Goal: Information Seeking & Learning: Learn about a topic

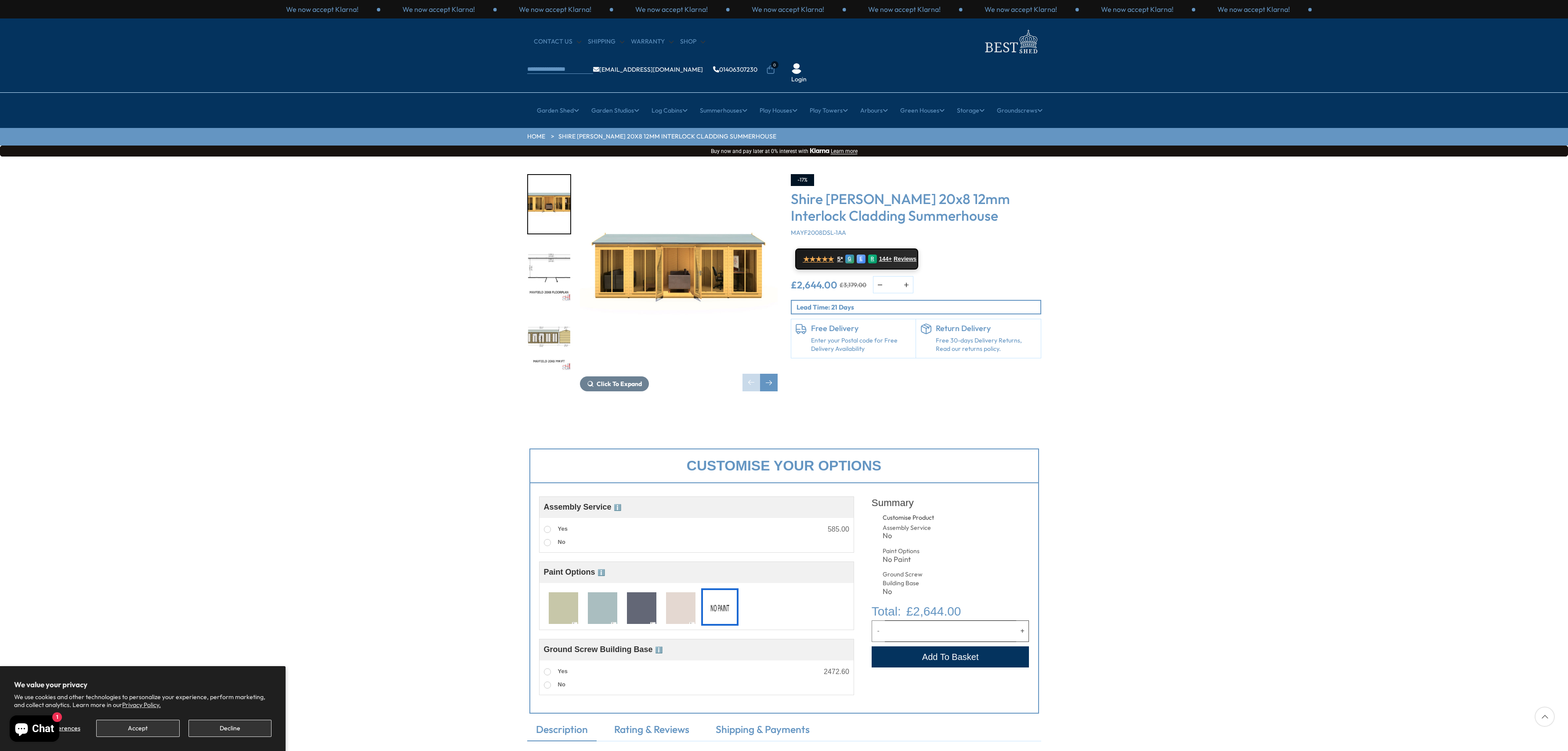
click at [637, 259] on img "1 / 9" at bounding box center [679, 273] width 198 height 198
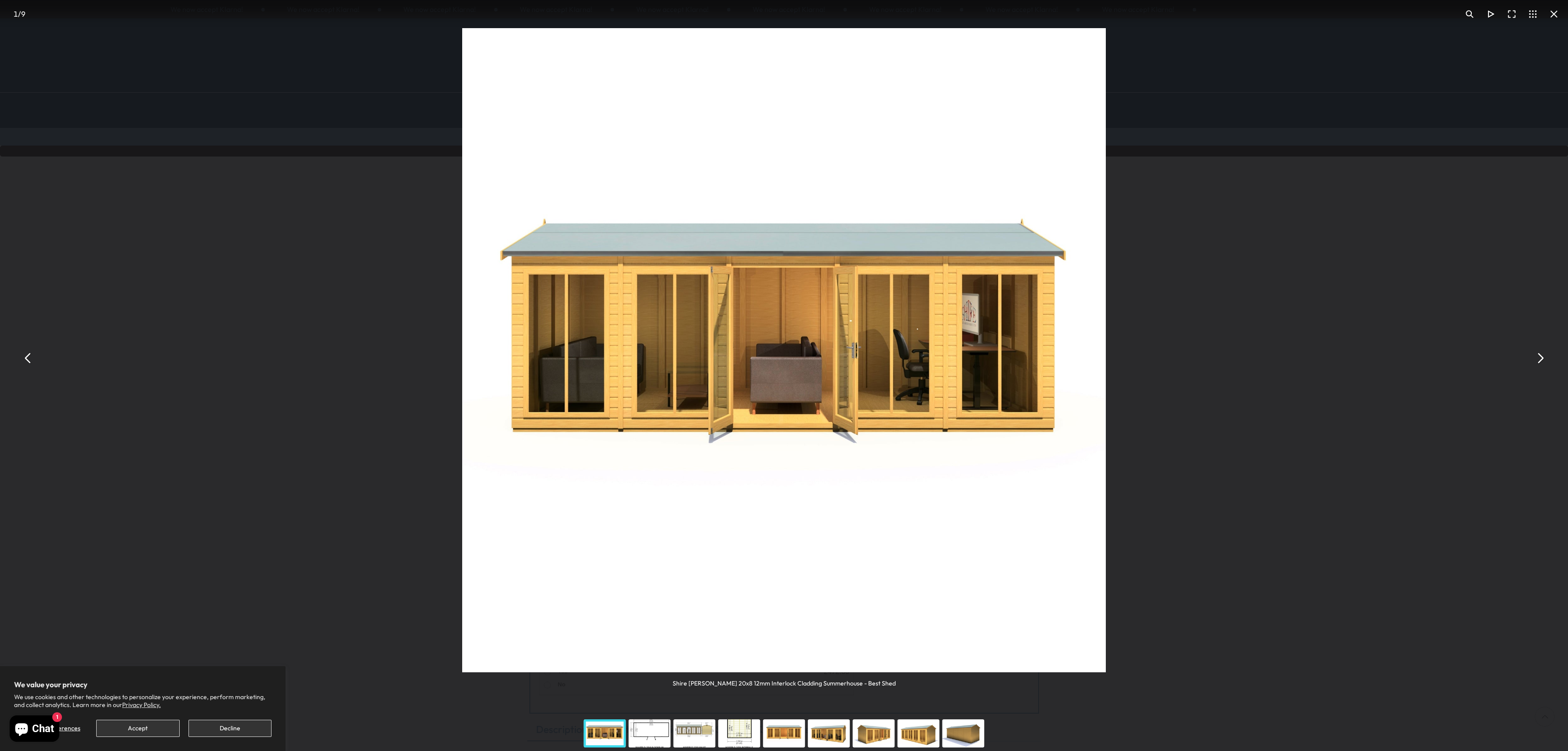
click at [1544, 360] on button "You can close this modal content with the ESC key" at bounding box center [1539, 358] width 21 height 21
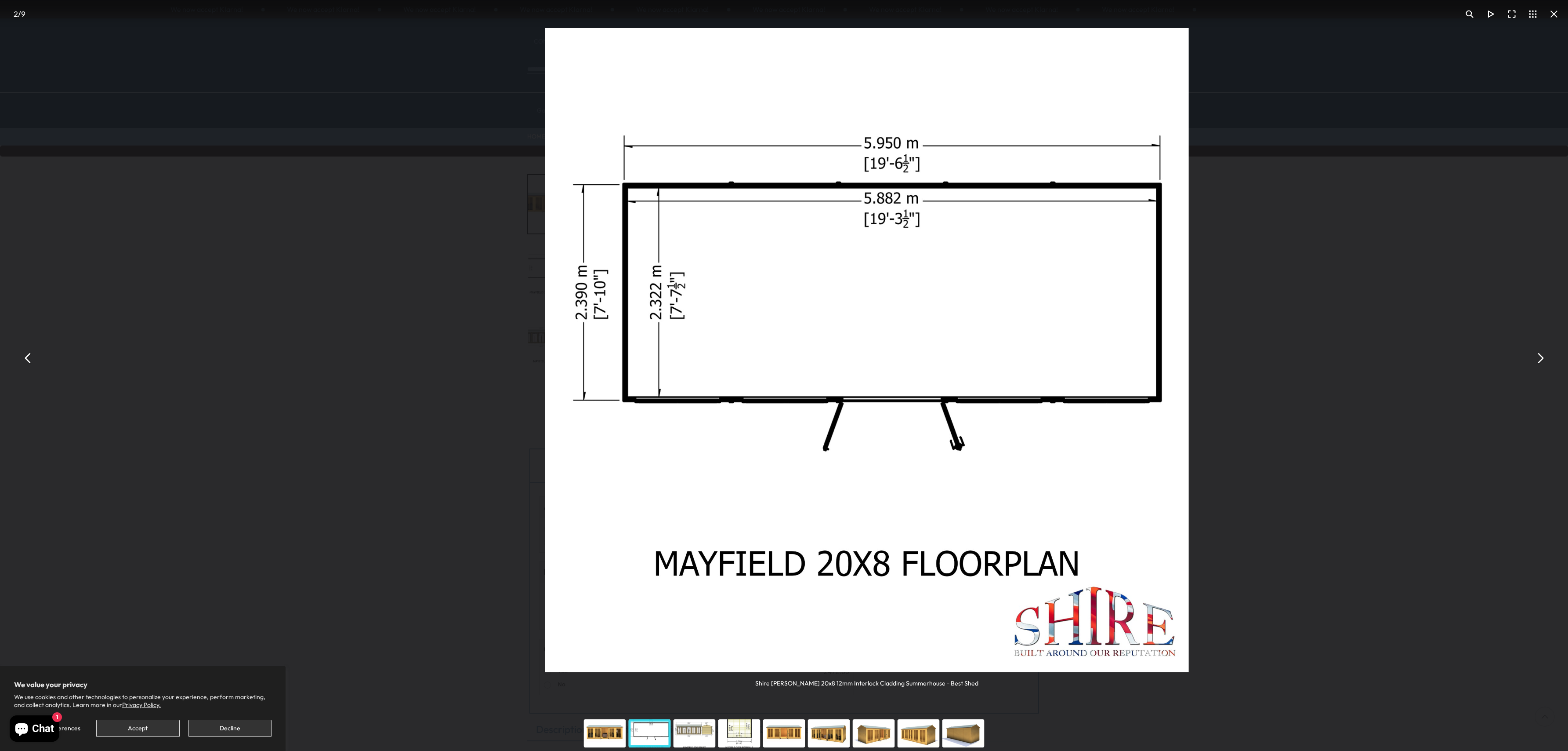
click at [1541, 361] on button "You can close this modal content with the ESC key" at bounding box center [1539, 358] width 21 height 21
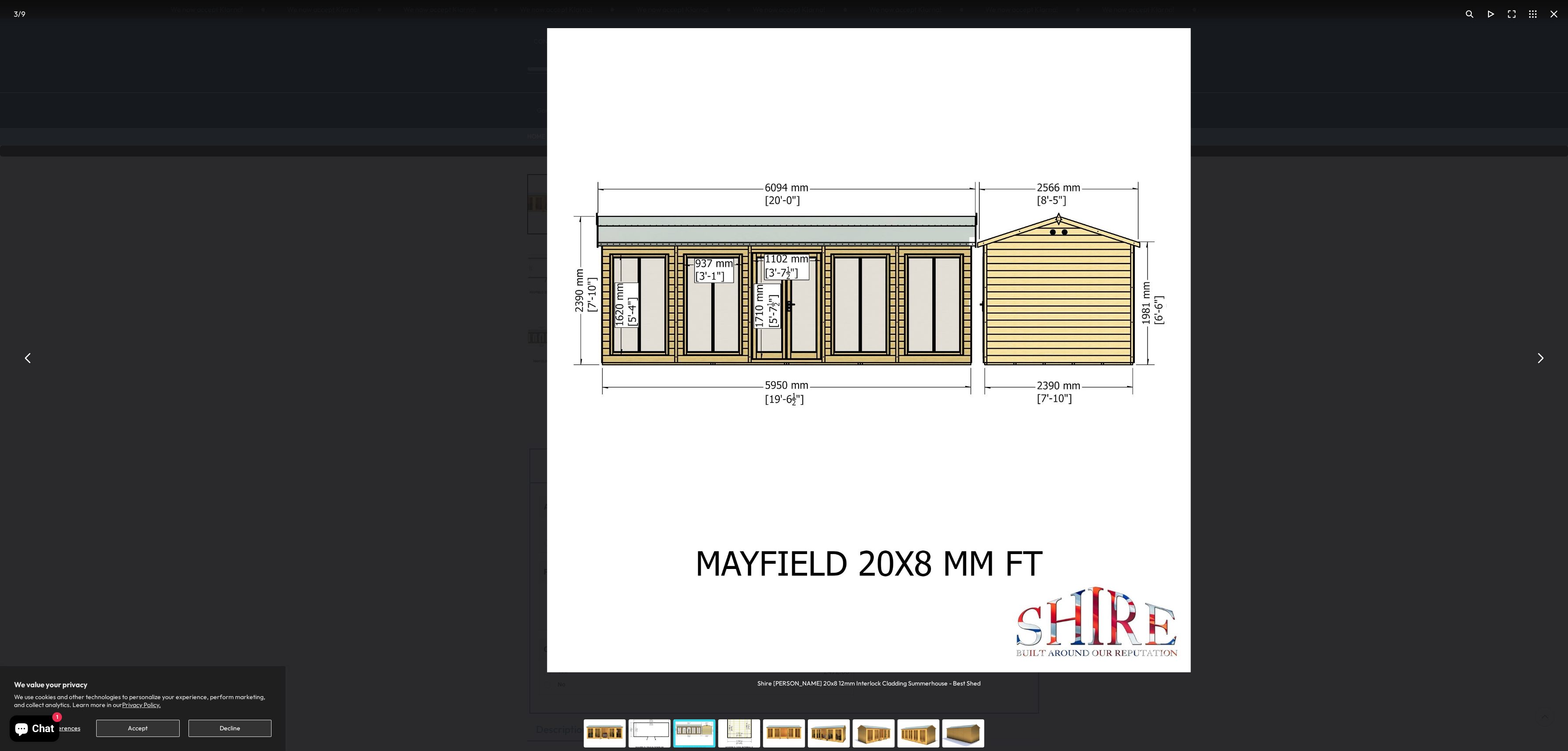
click at [1540, 361] on button "You can close this modal content with the ESC key" at bounding box center [1539, 358] width 21 height 21
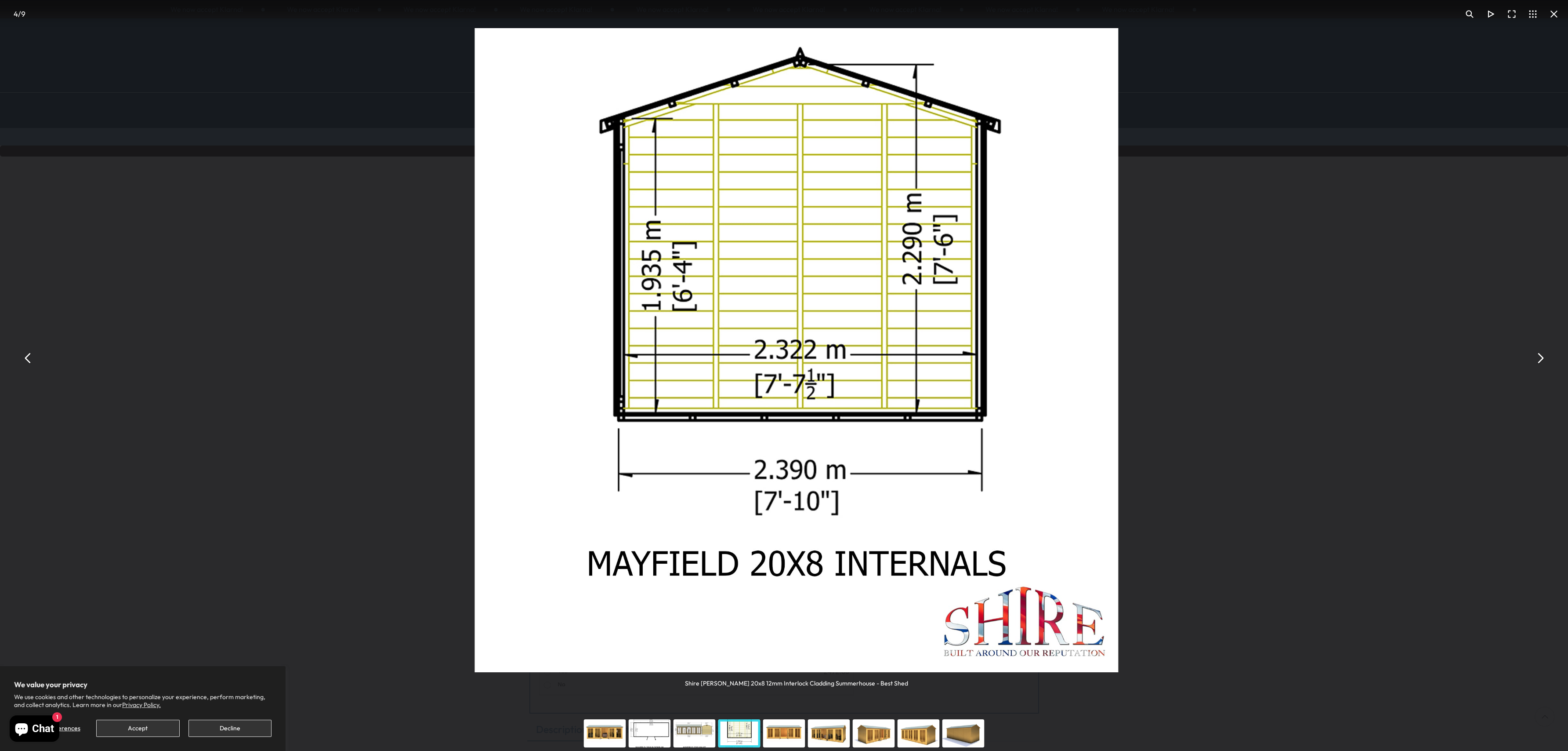
click at [1540, 361] on button "You can close this modal content with the ESC key" at bounding box center [1539, 358] width 21 height 21
